Goal: Information Seeking & Learning: Find contact information

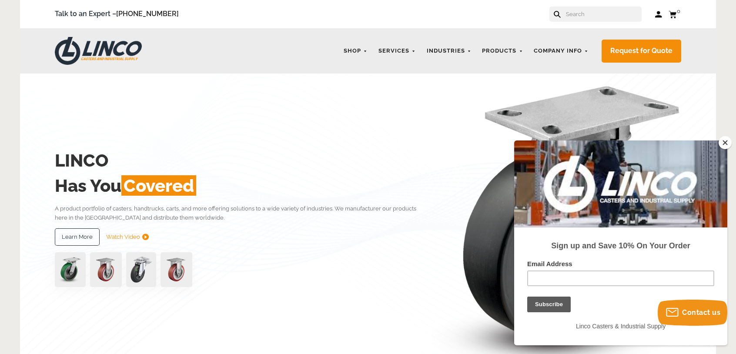
drag, startPoint x: 726, startPoint y: 143, endPoint x: 161, endPoint y: 2, distance: 582.3
click at [726, 143] on button "Close" at bounding box center [725, 142] width 13 height 13
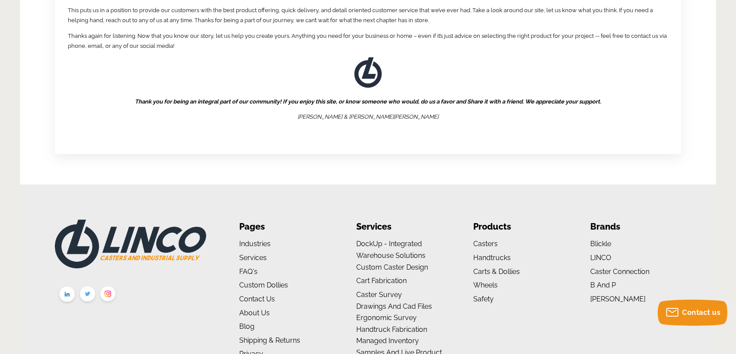
scroll to position [1463, 0]
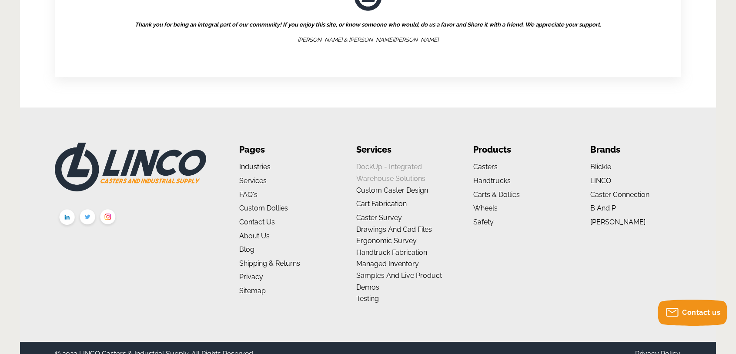
click at [371, 163] on link "DockUp - Integrated Warehouse Solutions" at bounding box center [390, 173] width 69 height 20
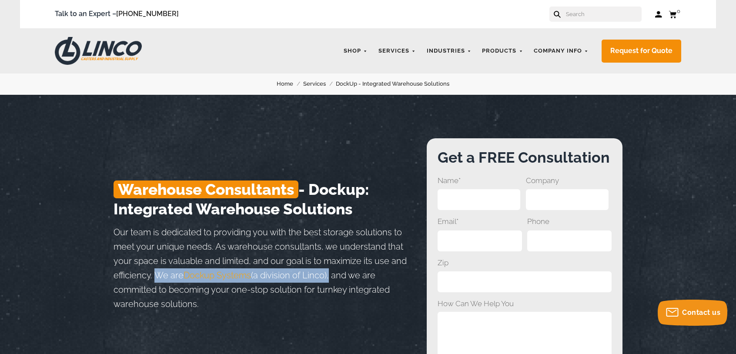
drag, startPoint x: 100, startPoint y: 292, endPoint x: 307, endPoint y: 285, distance: 207.6
click at [307, 285] on p "Our team is dedicated to providing you with the best storage solutions to meet …" at bounding box center [265, 268] width 302 height 86
copy p "We are Dockup Systems (a division of Linco)"
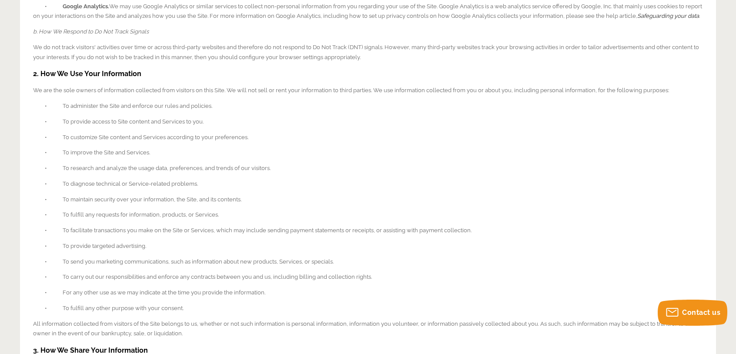
scroll to position [826, 0]
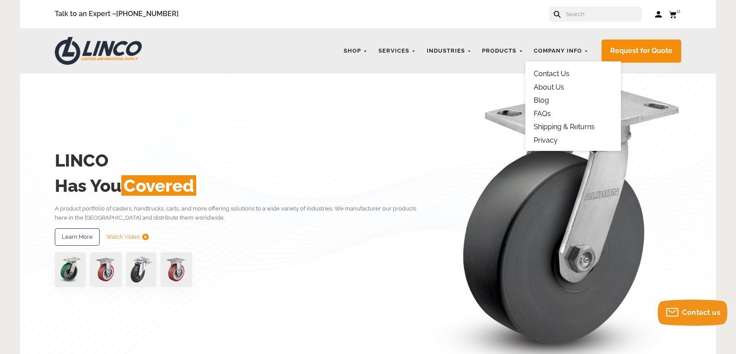
click at [553, 72] on link "Contact Us" at bounding box center [552, 74] width 36 height 8
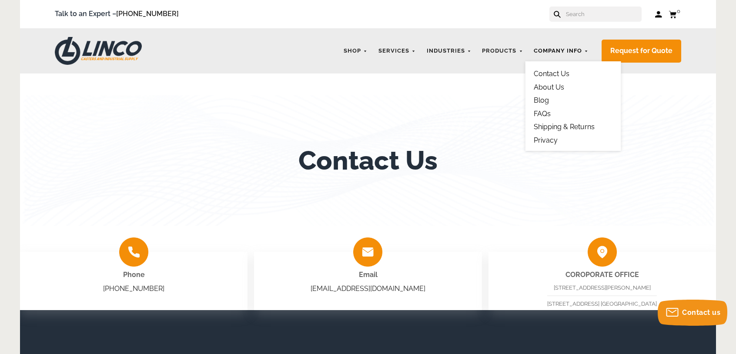
click at [555, 52] on link "Company Info" at bounding box center [561, 51] width 64 height 17
click at [548, 72] on link "Contact Us" at bounding box center [552, 74] width 36 height 8
click at [550, 86] on link "About Us" at bounding box center [549, 87] width 30 height 8
